Goal: Find specific page/section: Find specific page/section

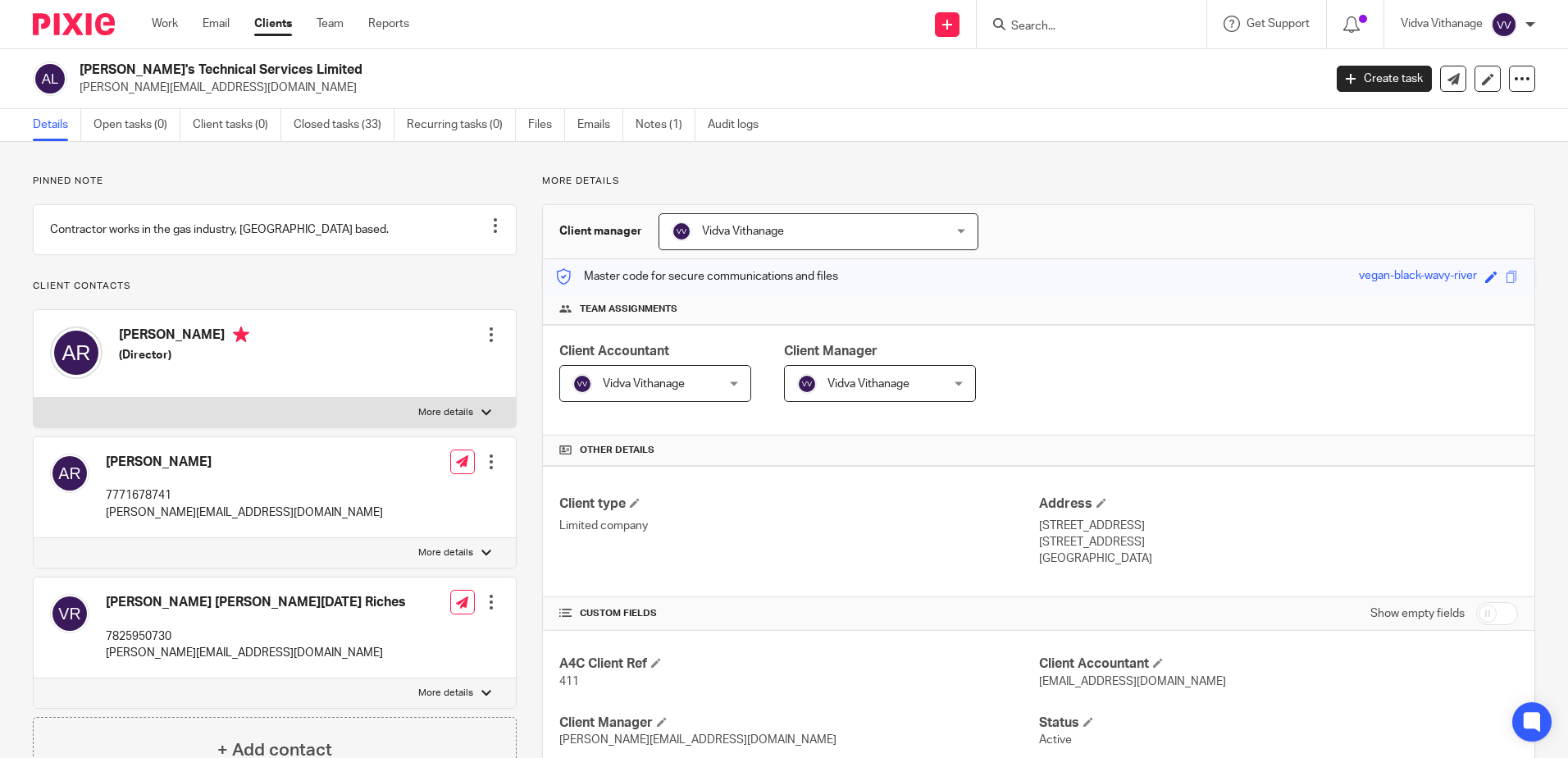
click at [1063, 29] on input "Search" at bounding box center [1083, 26] width 148 height 15
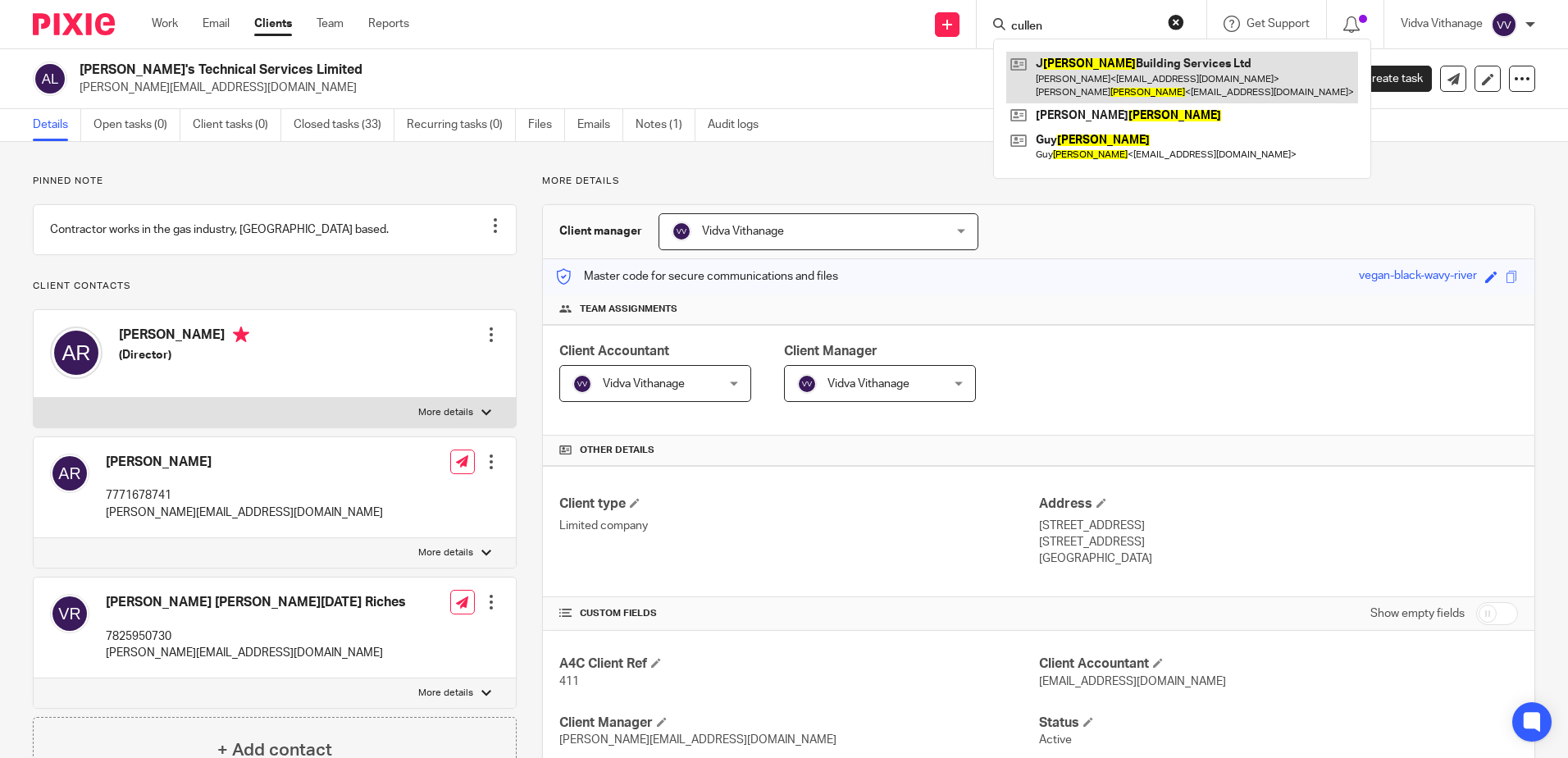
type input "cullen"
click at [1094, 69] on link at bounding box center [1182, 76] width 352 height 51
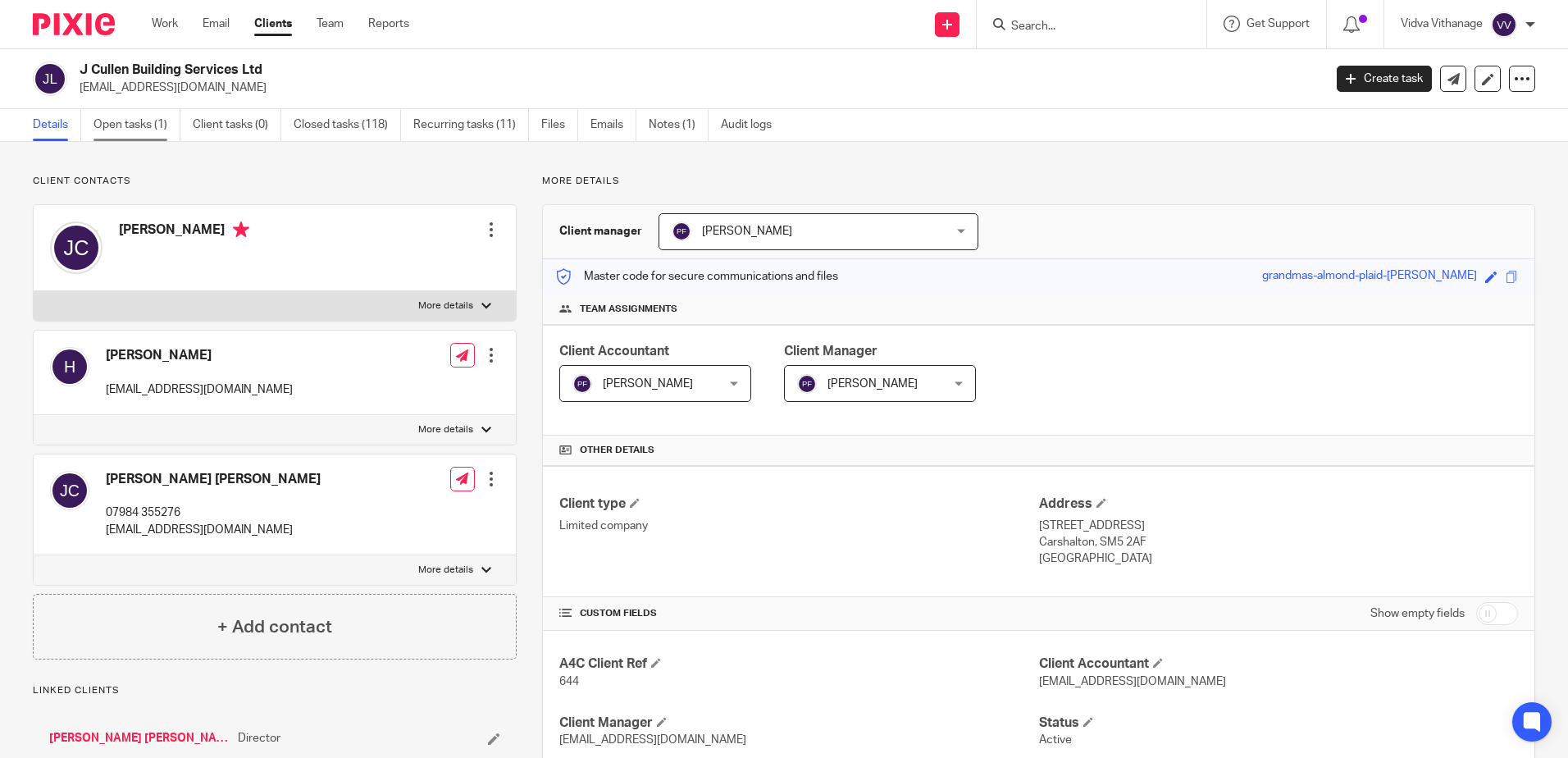
click at [144, 128] on link "Open tasks (1)" at bounding box center [137, 125] width 87 height 32
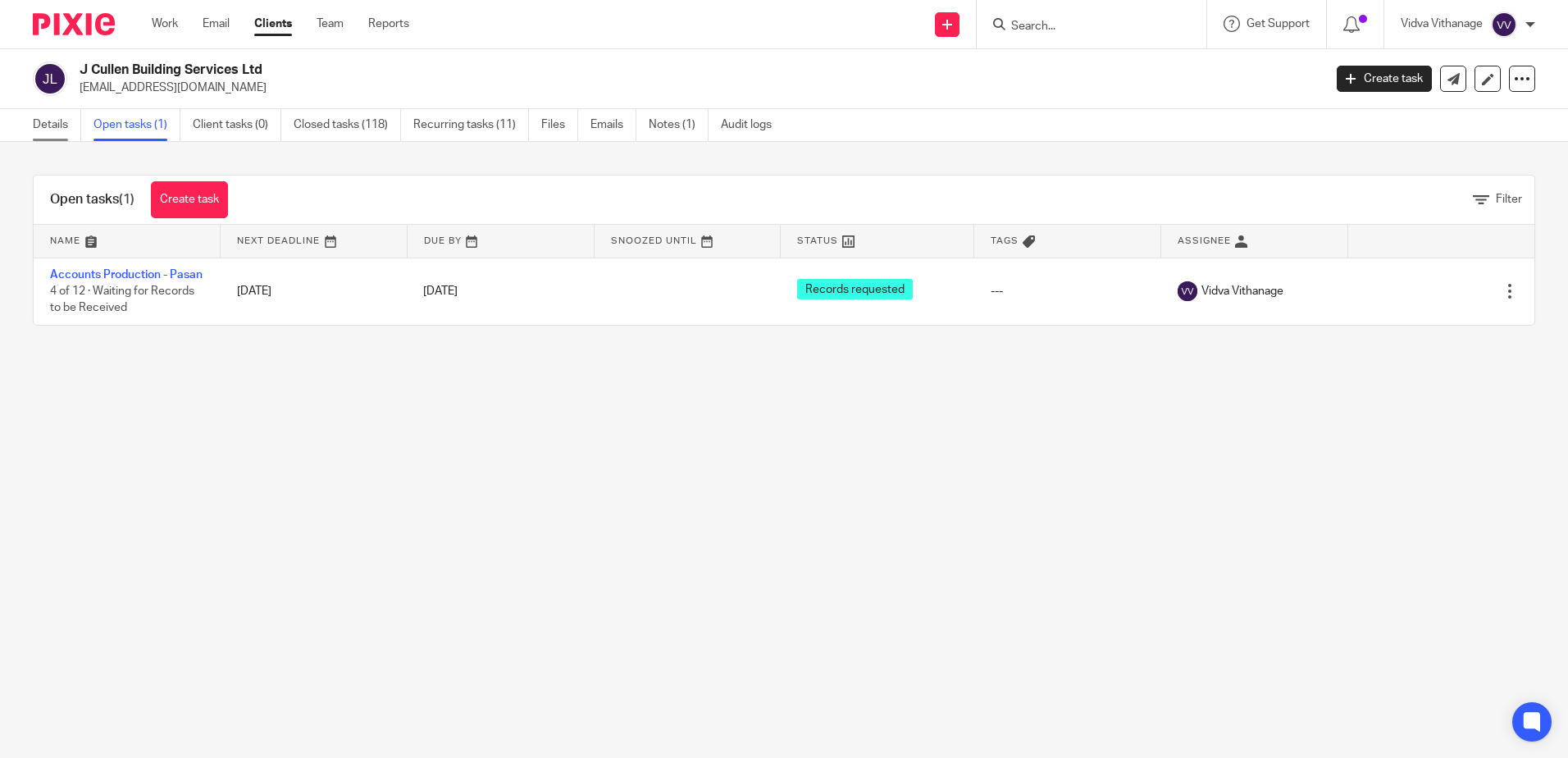
click at [51, 133] on link "Details" at bounding box center [57, 125] width 48 height 32
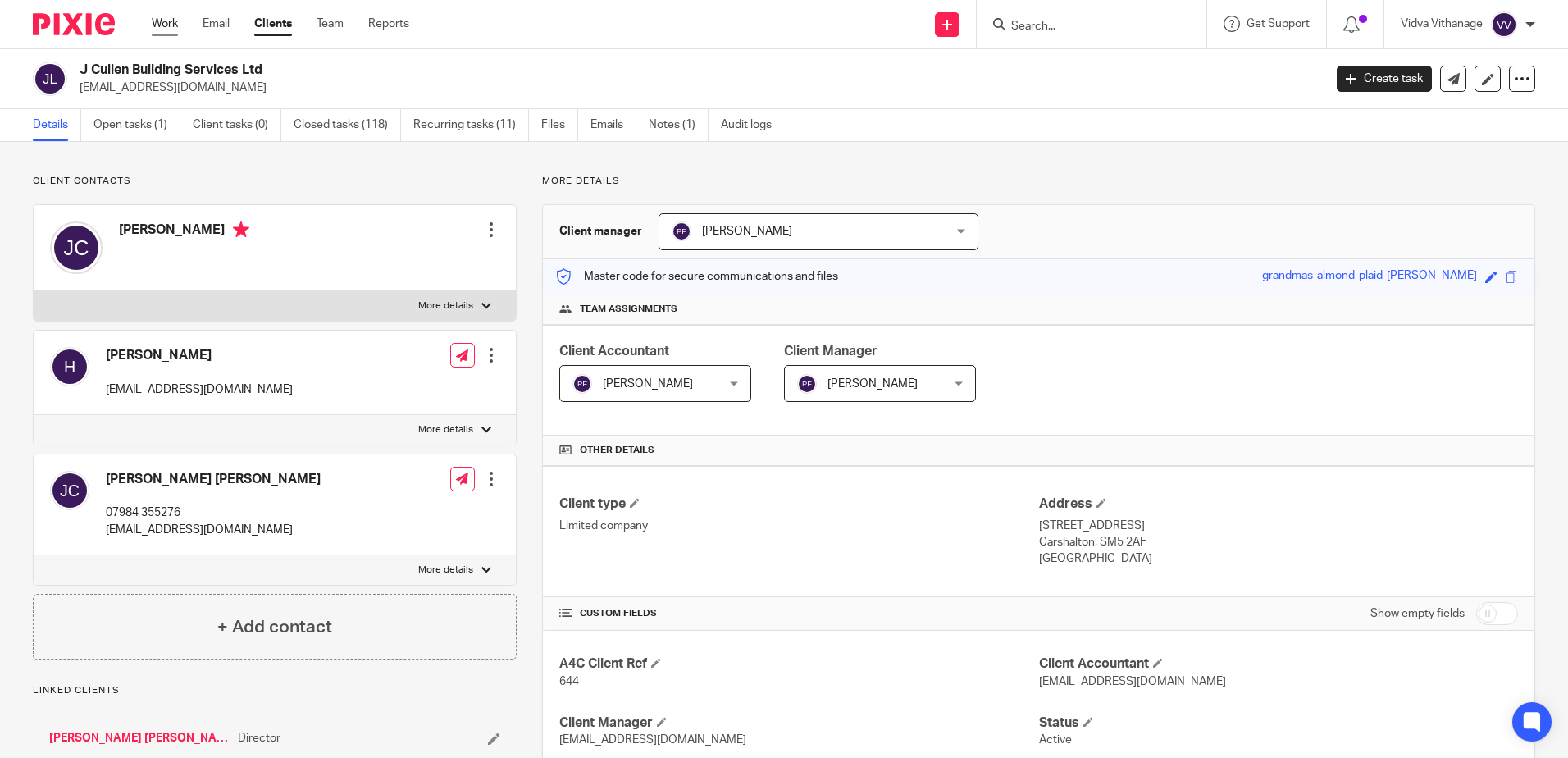
click at [172, 30] on link "Work" at bounding box center [164, 23] width 26 height 16
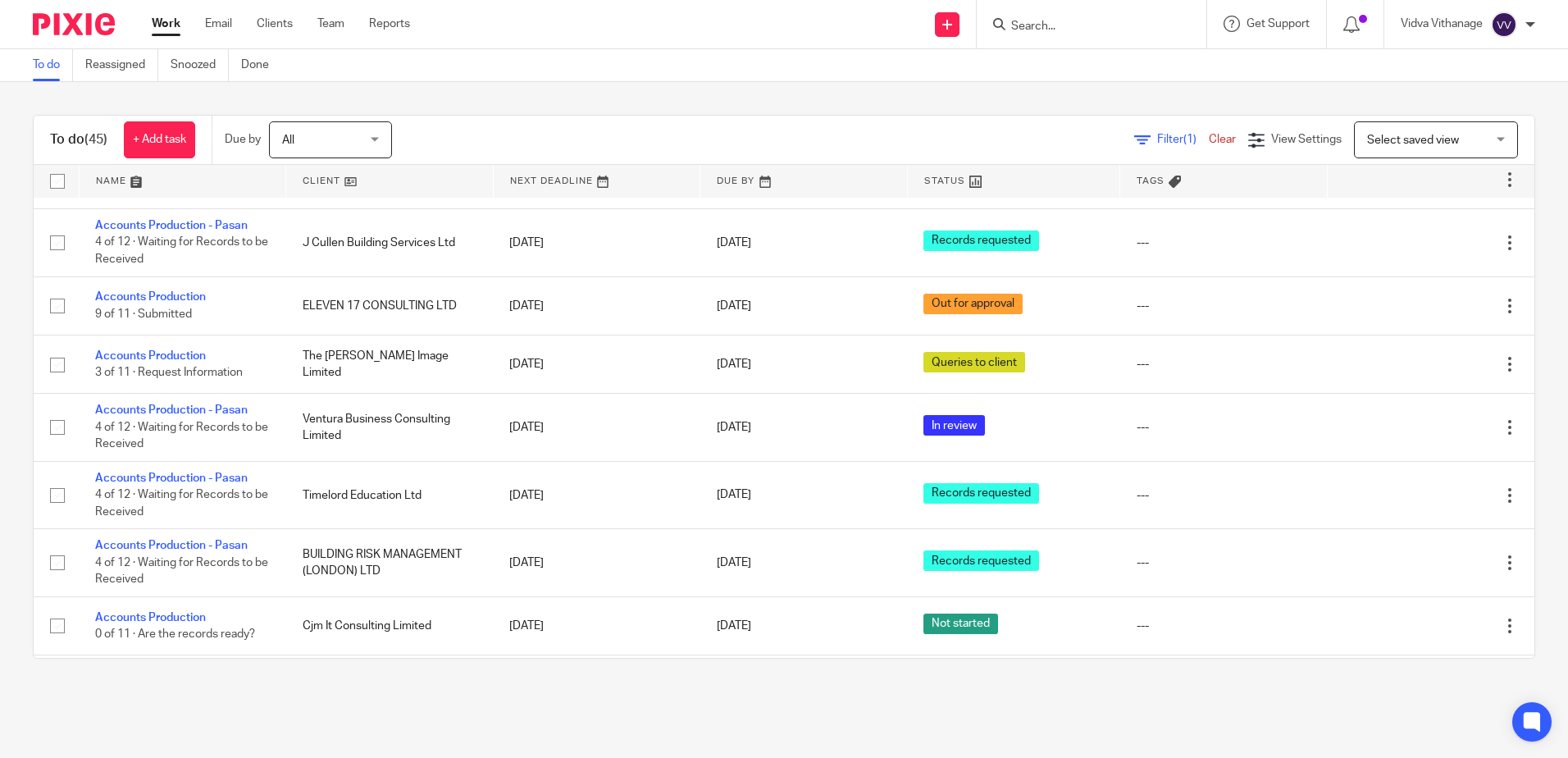
scroll to position [2587, 0]
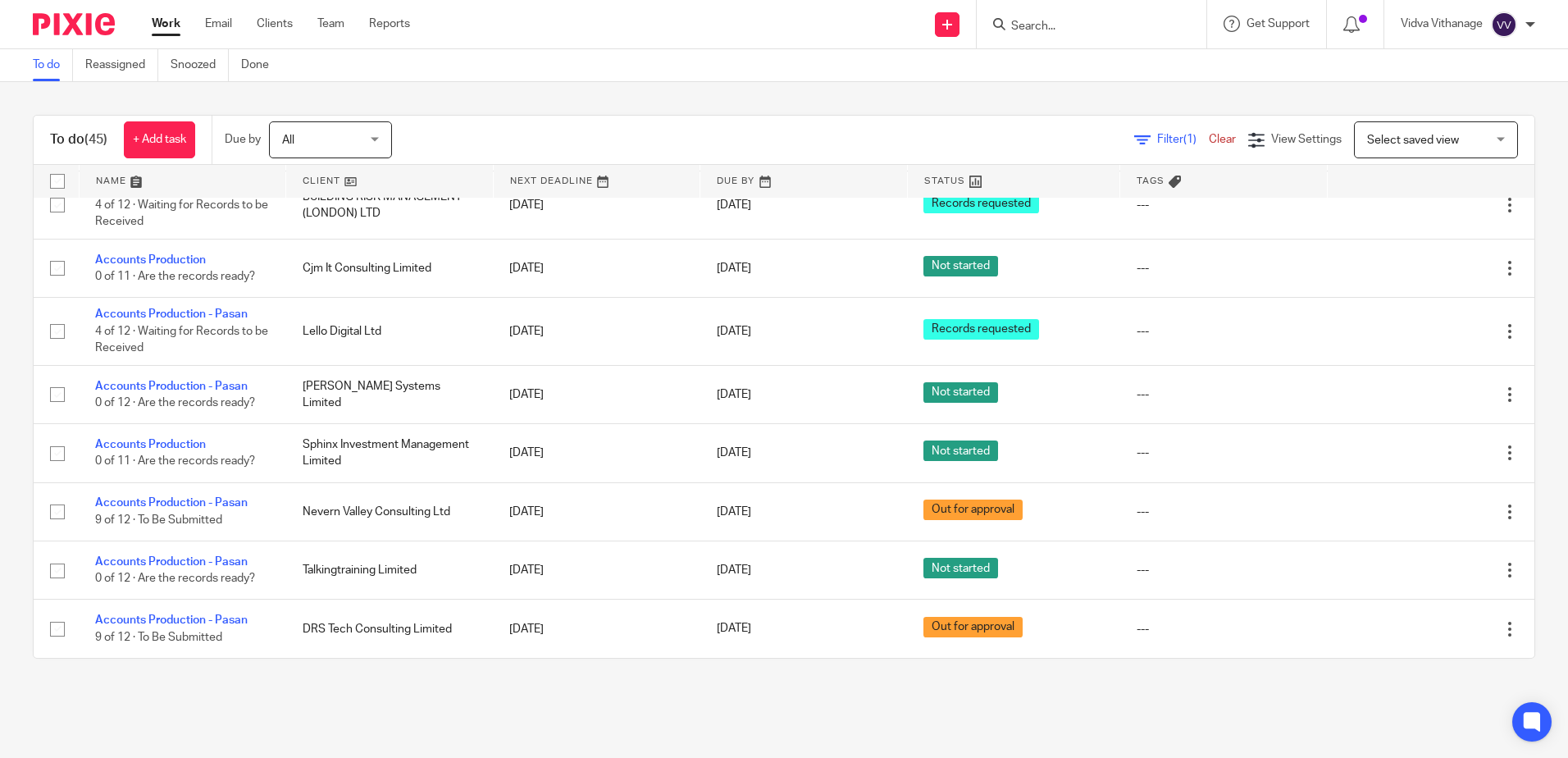
click at [1041, 24] on input "Search" at bounding box center [1083, 26] width 148 height 15
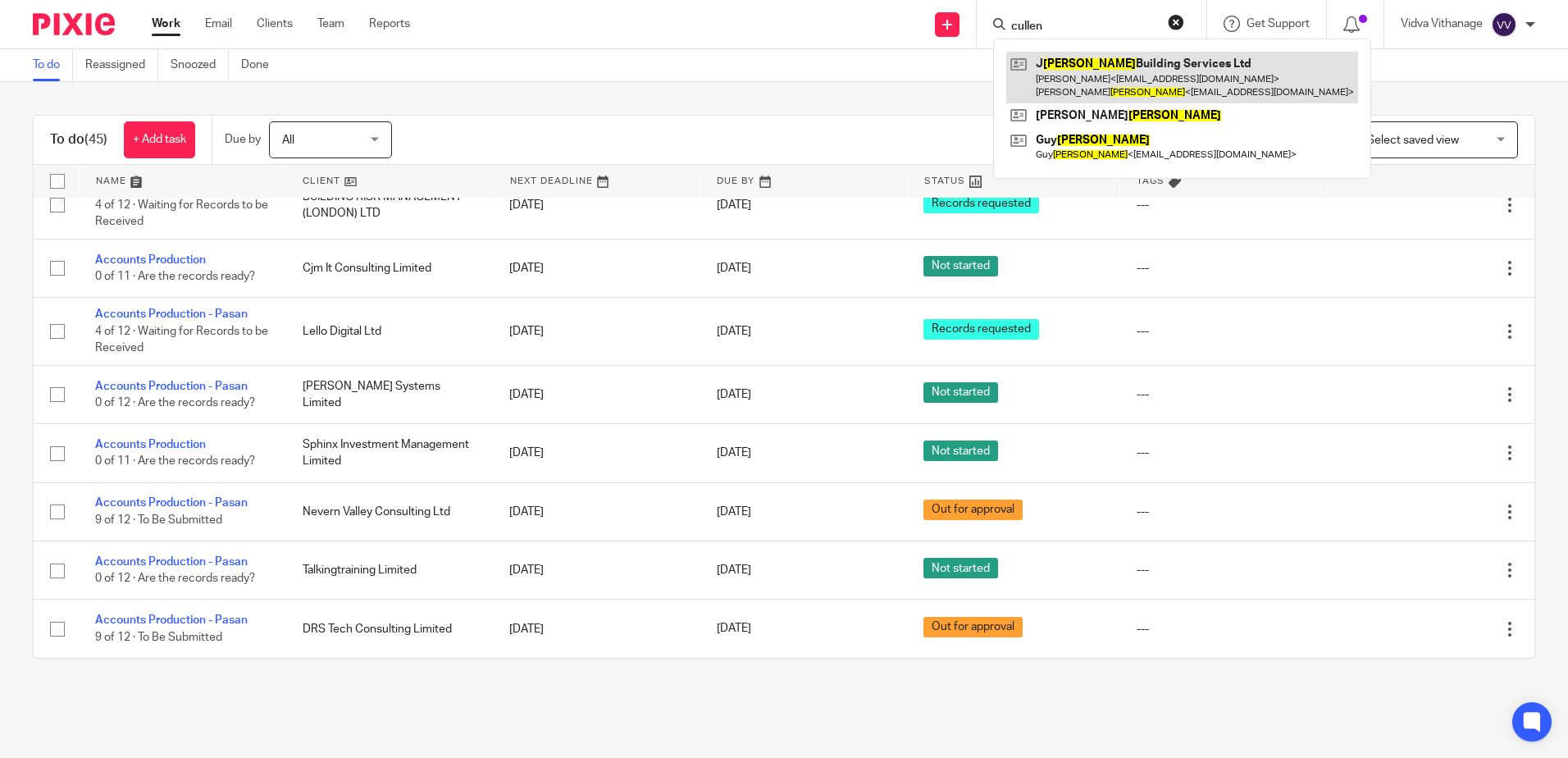
type input "cullen"
click at [1116, 78] on link at bounding box center [1182, 76] width 352 height 51
